Goal: Information Seeking & Learning: Learn about a topic

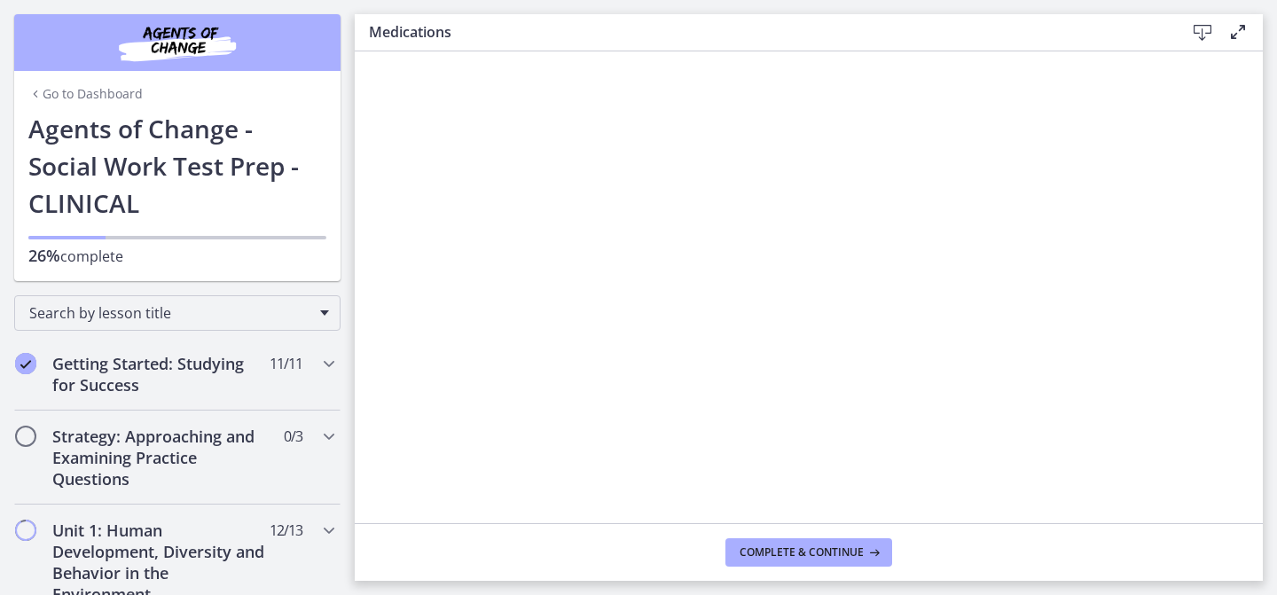
click at [698, 29] on icon at bounding box center [1238, 31] width 21 height 21
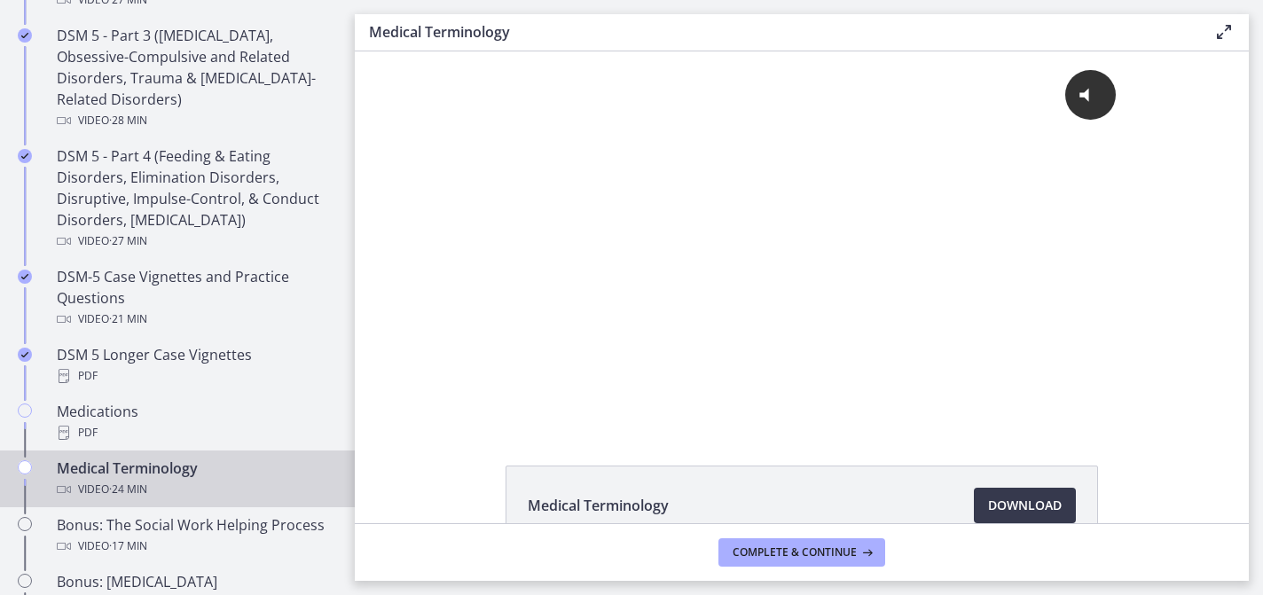
scroll to position [1063, 0]
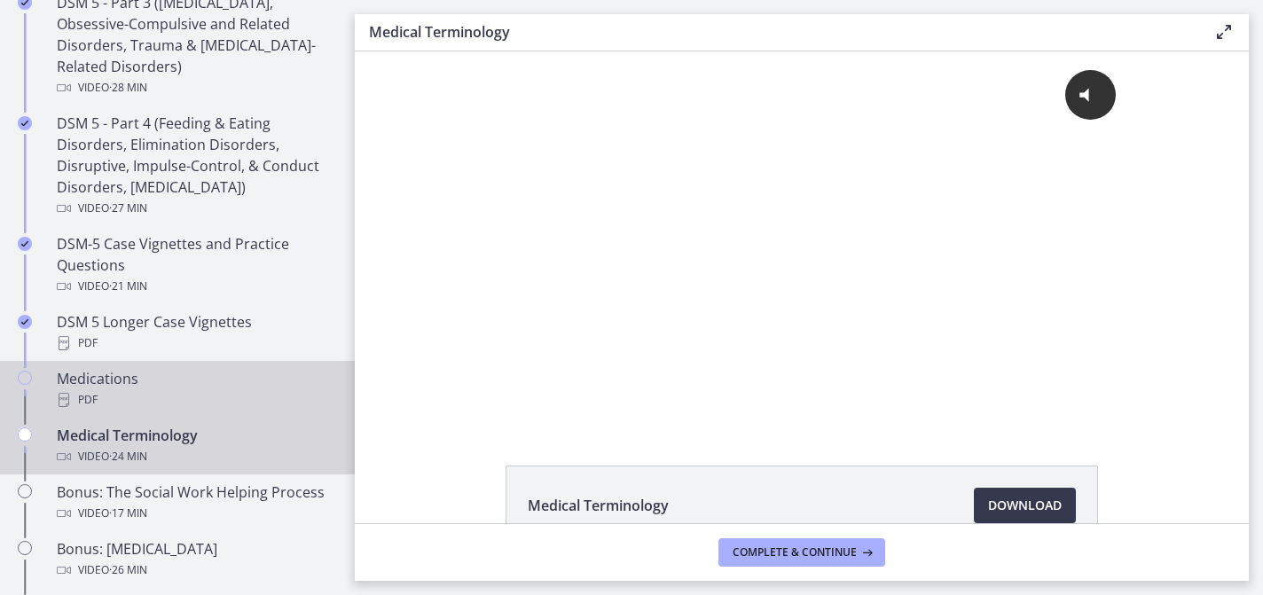
click at [154, 389] on div "PDF" at bounding box center [195, 399] width 277 height 21
